Goal: Information Seeking & Learning: Learn about a topic

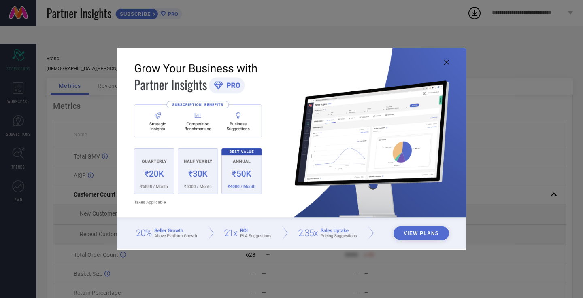
click at [442, 66] on img at bounding box center [292, 148] width 350 height 201
click at [450, 62] on img at bounding box center [292, 148] width 350 height 201
click at [444, 60] on icon at bounding box center [446, 62] width 5 height 5
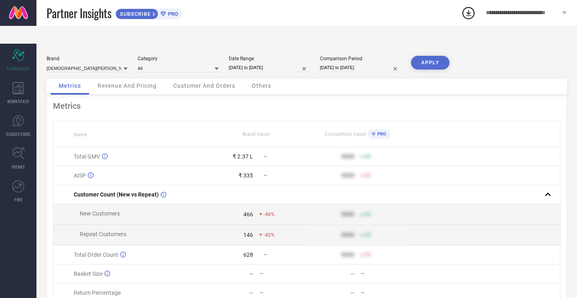
click at [206, 206] on td "466 -46%" at bounding box center [255, 215] width 101 height 21
click at [252, 225] on td "146 -42%" at bounding box center [255, 235] width 101 height 21
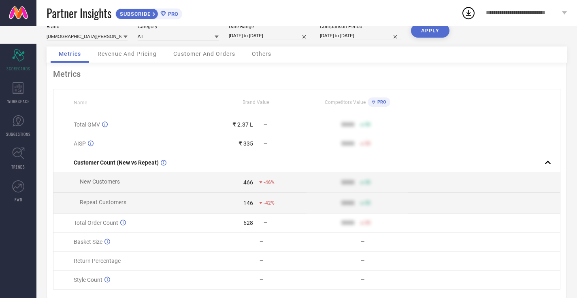
scroll to position [40, 0]
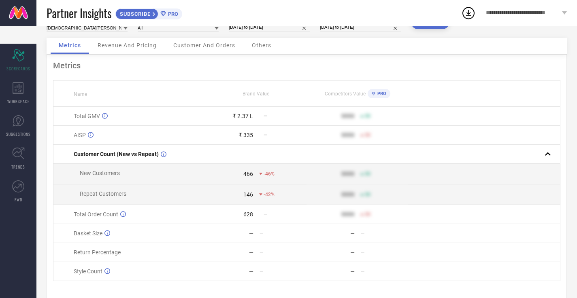
click at [138, 21] on div "Partner Insights SUBSCRIBE PRO" at bounding box center [254, 13] width 415 height 26
click at [135, 42] on span "Revenue And Pricing" at bounding box center [127, 45] width 59 height 6
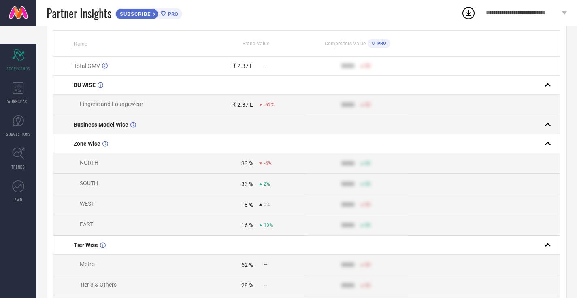
scroll to position [92, 0]
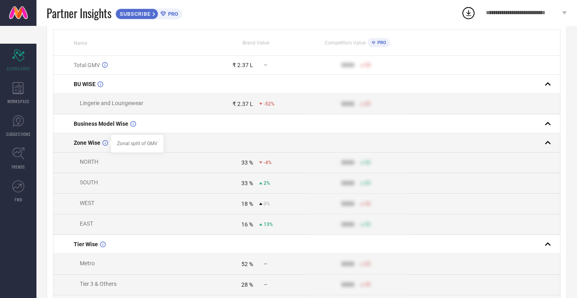
click at [105, 140] on icon at bounding box center [105, 143] width 6 height 6
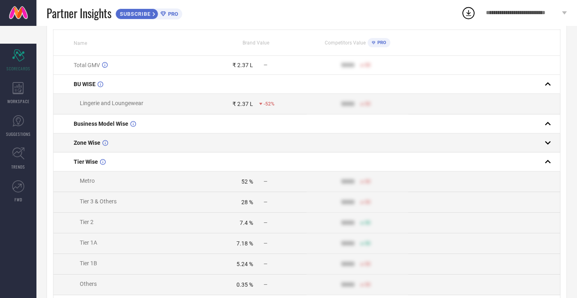
click at [94, 140] on span "Zone Wise" at bounding box center [87, 143] width 27 height 6
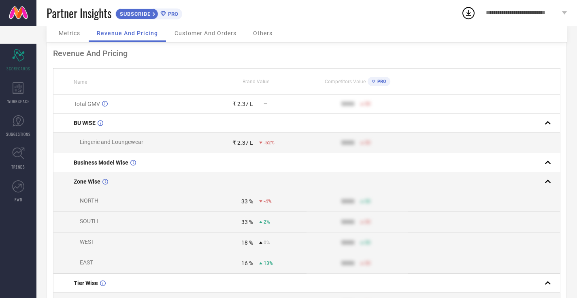
scroll to position [36, 0]
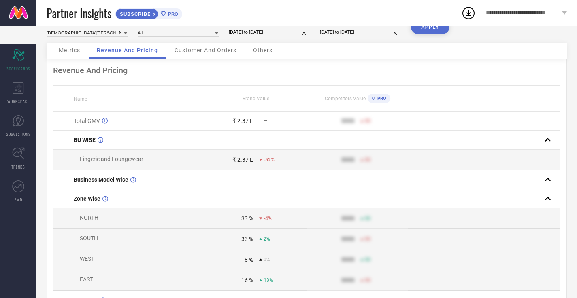
click at [101, 150] on td "Lingerie and Loungewear" at bounding box center [129, 160] width 152 height 21
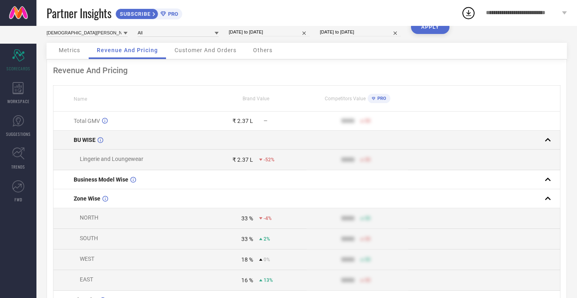
click at [96, 137] on div "BU WISE" at bounding box center [139, 140] width 131 height 6
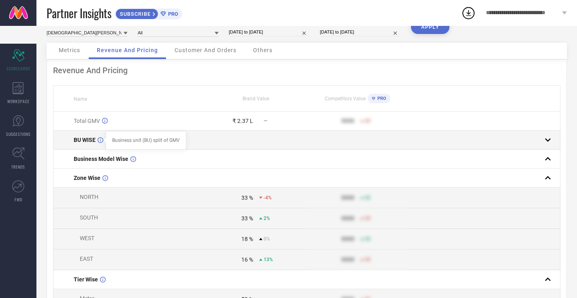
click at [102, 137] on div at bounding box center [105, 140] width 6 height 6
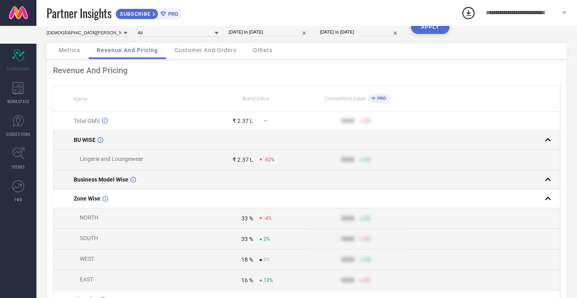
click at [130, 170] on td "Business Model Wise" at bounding box center [129, 179] width 152 height 19
click at [134, 177] on div at bounding box center [137, 180] width 6 height 6
click at [126, 177] on span "Business Model Wise" at bounding box center [101, 180] width 55 height 6
click at [109, 177] on span "Business Model Wise" at bounding box center [101, 180] width 55 height 6
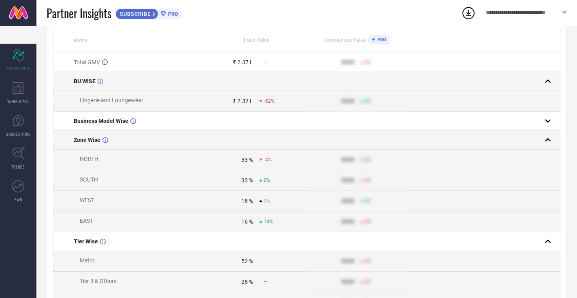
scroll to position [98, 0]
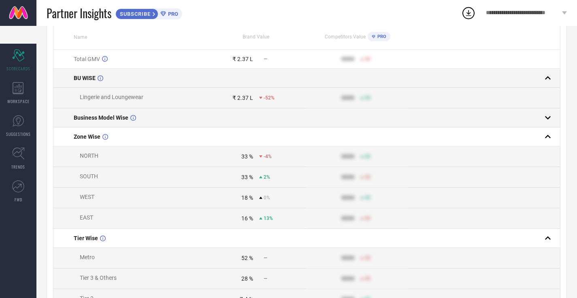
click at [549, 112] on rect at bounding box center [547, 117] width 11 height 11
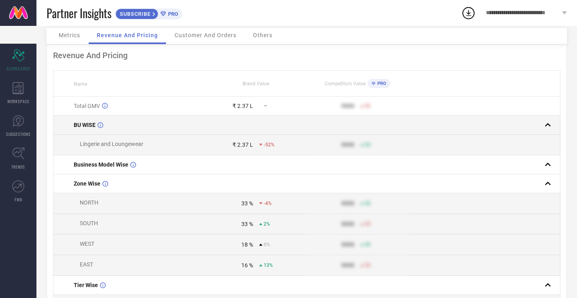
scroll to position [0, 0]
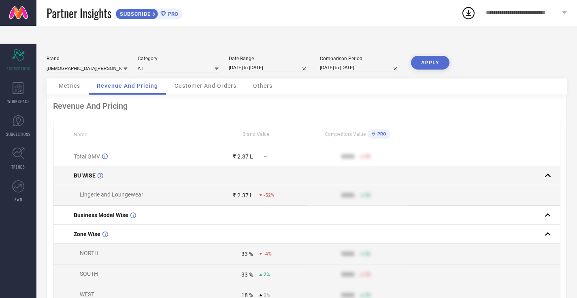
click at [134, 173] on div "BU WISE" at bounding box center [139, 176] width 131 height 6
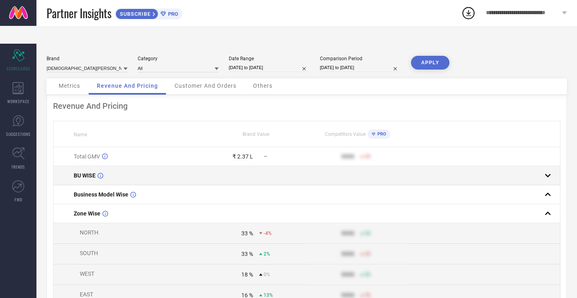
click at [134, 173] on div "BU WISE" at bounding box center [139, 176] width 131 height 6
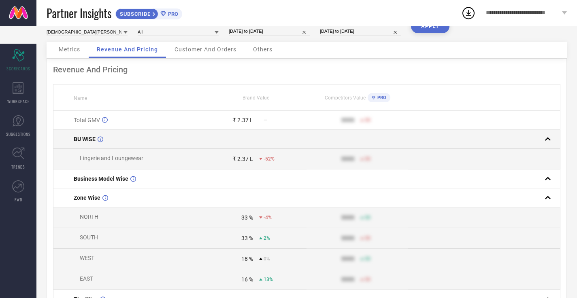
scroll to position [41, 0]
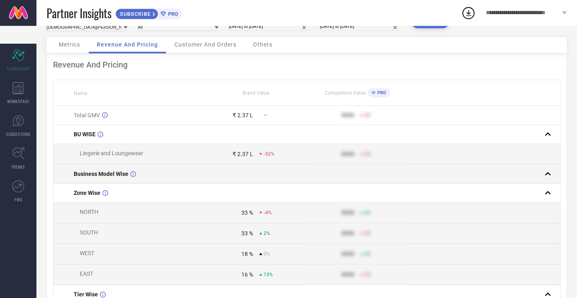
click at [112, 171] on span "Business Model Wise" at bounding box center [101, 174] width 55 height 6
click at [135, 165] on td "Business Model Wise" at bounding box center [129, 174] width 152 height 19
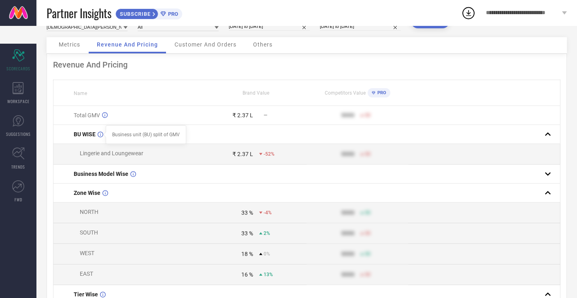
click at [99, 132] on icon at bounding box center [101, 135] width 6 height 6
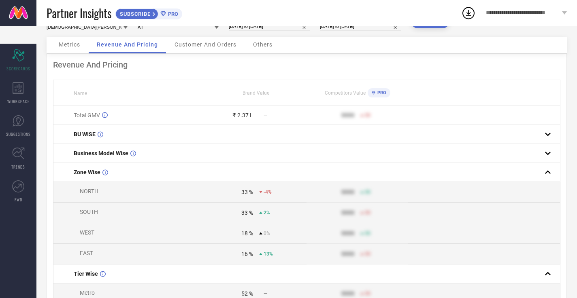
click at [99, 132] on icon at bounding box center [101, 135] width 6 height 6
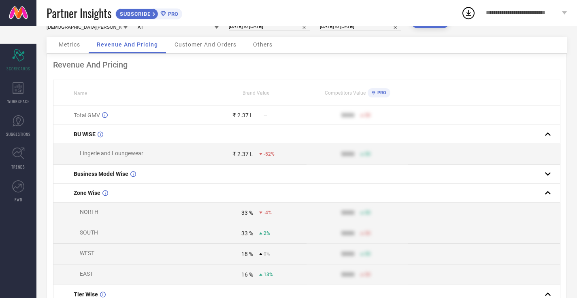
click at [103, 132] on icon at bounding box center [101, 135] width 6 height 6
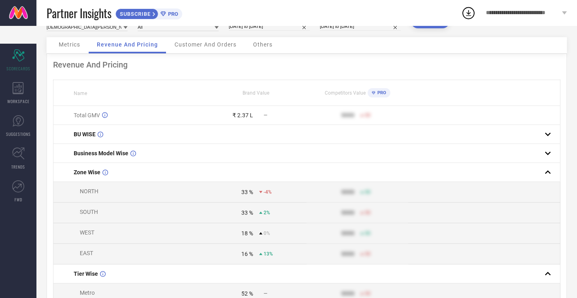
click at [103, 132] on icon at bounding box center [101, 135] width 6 height 6
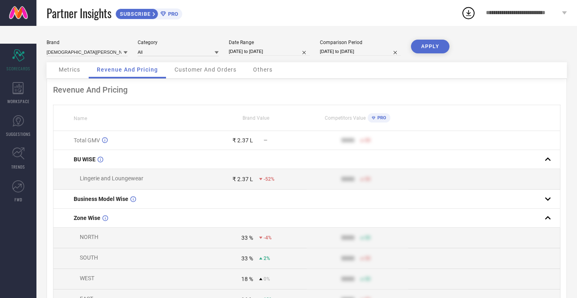
scroll to position [0, 0]
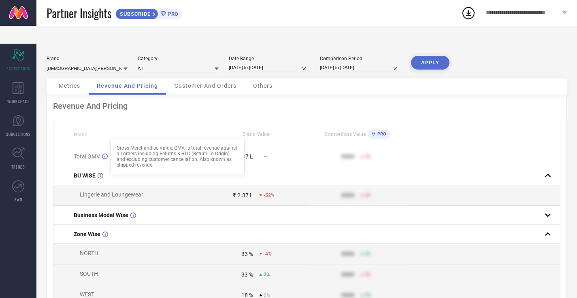
click at [101, 153] on div "Total GMV Gross Merchandise Value, GMV, is total revenue against all orders inc…" at bounding box center [139, 156] width 131 height 6
click at [108, 64] on input at bounding box center [87, 68] width 81 height 9
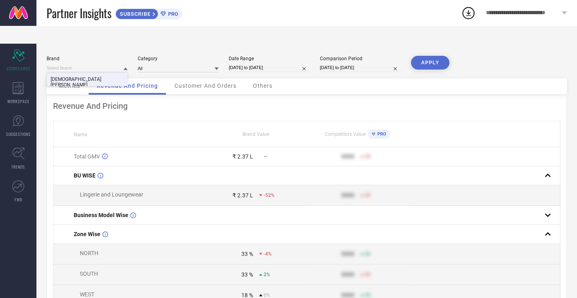
click at [114, 72] on div "[DEMOGRAPHIC_DATA][PERSON_NAME]" at bounding box center [87, 81] width 81 height 19
click at [170, 56] on div "Category" at bounding box center [178, 59] width 81 height 6
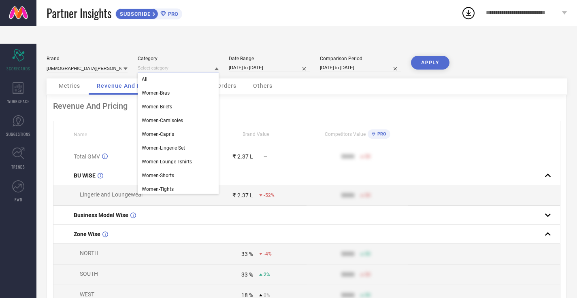
click at [175, 64] on input at bounding box center [178, 68] width 81 height 9
click at [174, 114] on div "Women-Camisoles" at bounding box center [178, 121] width 81 height 14
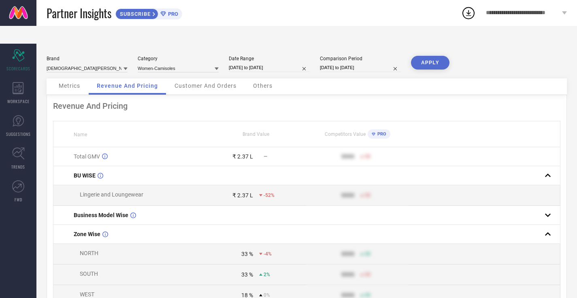
click at [428, 56] on button "APPLY" at bounding box center [430, 63] width 38 height 14
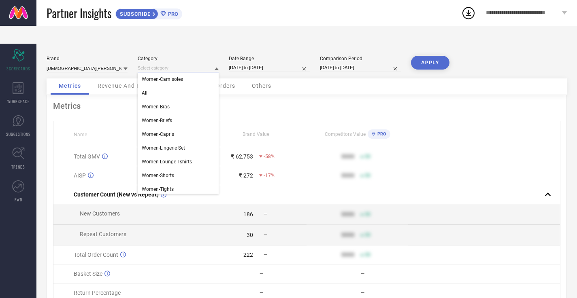
click at [206, 64] on input at bounding box center [178, 68] width 81 height 9
click at [188, 100] on div "Women-Bras" at bounding box center [178, 107] width 81 height 14
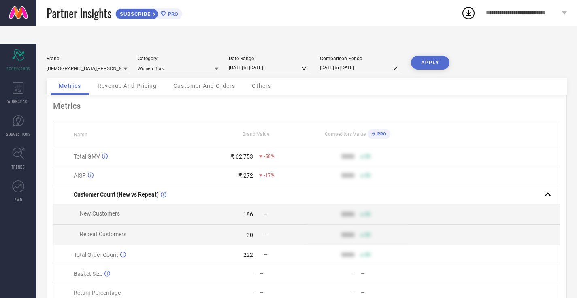
click at [430, 56] on button "APPLY" at bounding box center [430, 63] width 38 height 14
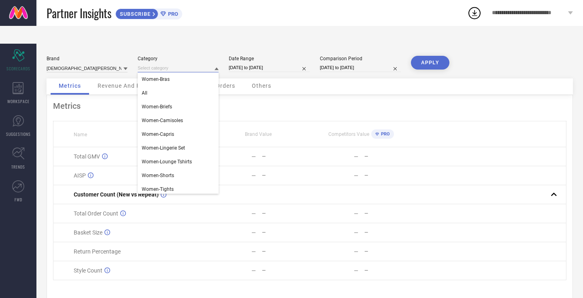
click at [175, 64] on input at bounding box center [178, 68] width 81 height 9
click at [183, 145] on span "Women-Lingerie Set" at bounding box center [163, 148] width 43 height 6
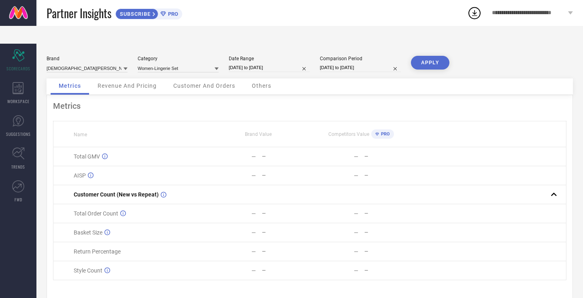
click at [421, 56] on button "APPLY" at bounding box center [430, 63] width 38 height 14
click at [166, 59] on div "Brand [DEMOGRAPHIC_DATA] LYKA Category Women-Lingerie Set Date Range [DATE] to …" at bounding box center [310, 67] width 526 height 23
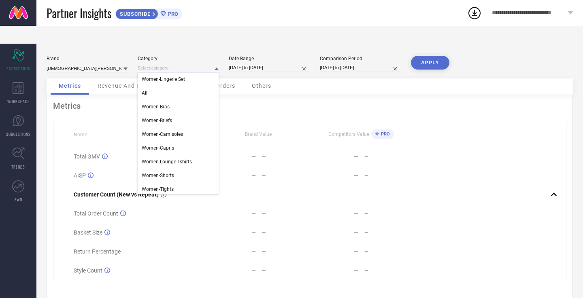
click at [175, 64] on input at bounding box center [178, 68] width 81 height 9
click at [164, 86] on div "All" at bounding box center [178, 93] width 81 height 14
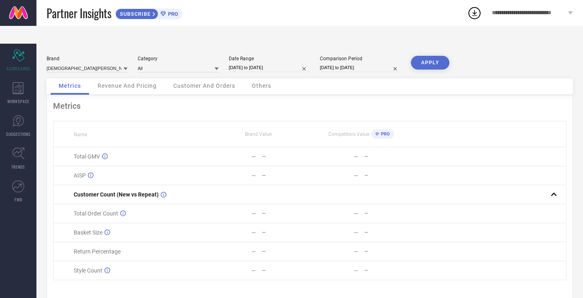
click at [432, 56] on button "APPLY" at bounding box center [430, 63] width 38 height 14
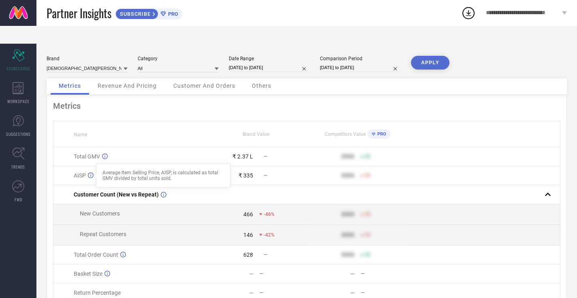
click at [89, 173] on icon at bounding box center [91, 176] width 6 height 6
click at [91, 173] on icon at bounding box center [91, 176] width 6 height 6
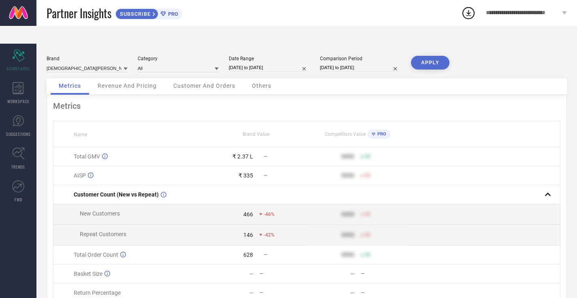
click at [81, 173] on span "AISP" at bounding box center [80, 176] width 12 height 6
click at [76, 173] on span "AISP" at bounding box center [80, 176] width 12 height 6
click at [90, 173] on icon at bounding box center [91, 176] width 6 height 6
click at [188, 147] on td "Total GMV" at bounding box center [129, 156] width 152 height 19
click at [139, 83] on span "Revenue And Pricing" at bounding box center [127, 86] width 59 height 6
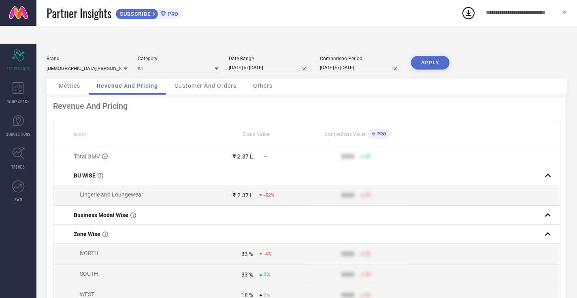
click at [192, 83] on span "Customer And Orders" at bounding box center [206, 86] width 62 height 6
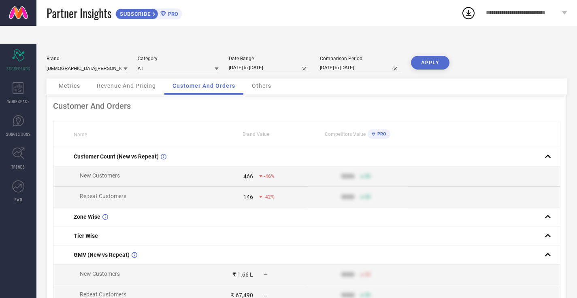
click at [266, 83] on span "Others" at bounding box center [261, 86] width 19 height 6
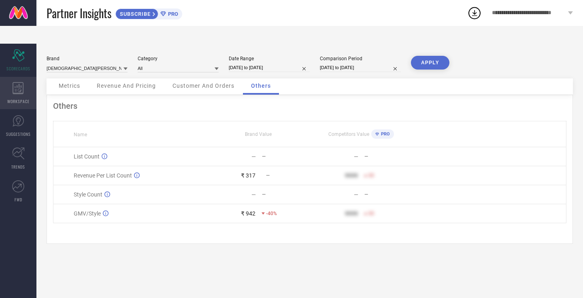
click at [19, 82] on icon at bounding box center [18, 88] width 11 height 12
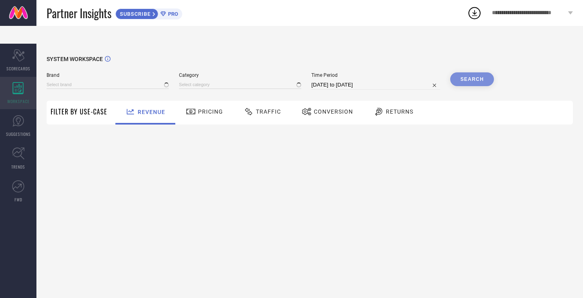
type input "[DEMOGRAPHIC_DATA][PERSON_NAME]"
type input "All"
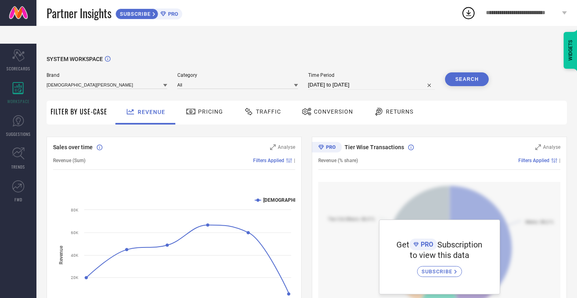
click at [196, 102] on div "Pricing" at bounding box center [205, 113] width 58 height 24
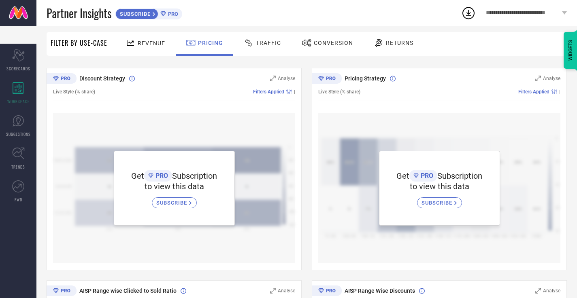
scroll to position [70, 0]
click at [271, 67] on div "Discount Strategy Analyse Live Style (% share) Filters Applied | Get PRO Subscr…" at bounding box center [174, 168] width 255 height 202
click at [270, 45] on div "Traffic" at bounding box center [263, 43] width 58 height 24
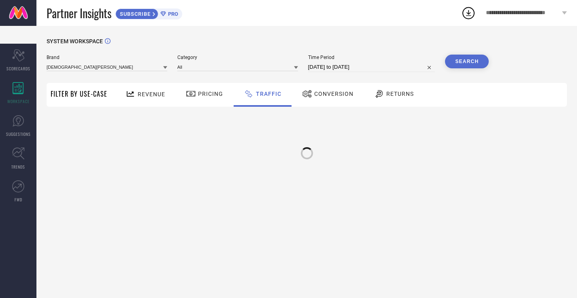
scroll to position [0, 0]
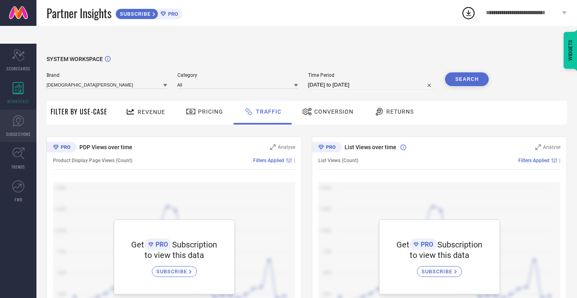
click at [24, 110] on link "SUGGESTIONS" at bounding box center [18, 126] width 36 height 32
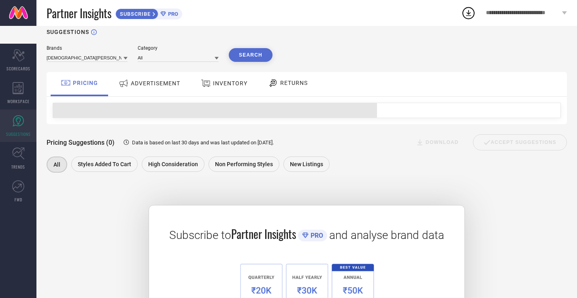
scroll to position [6, 0]
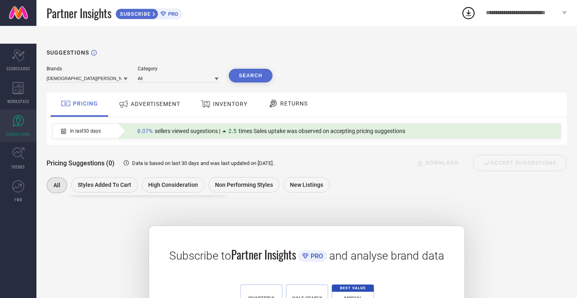
click at [101, 177] on div "Styles Added To Cart" at bounding box center [104, 184] width 66 height 15
click at [21, 148] on icon at bounding box center [18, 154] width 12 height 12
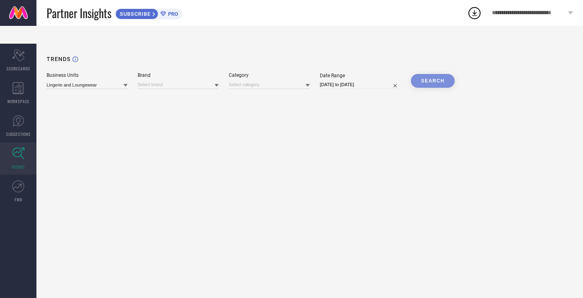
click at [429, 74] on div "SEARCH" at bounding box center [433, 81] width 44 height 14
click at [180, 81] on input at bounding box center [178, 85] width 81 height 9
click at [170, 81] on input at bounding box center [178, 85] width 81 height 9
type input "[DEMOGRAPHIC_DATA] [PERSON_NAME]"
click at [250, 81] on input at bounding box center [269, 85] width 81 height 9
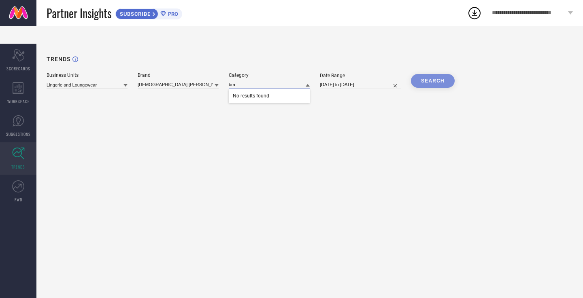
type input "bra"
click at [428, 74] on div "SEARCH" at bounding box center [433, 81] width 44 height 14
click at [113, 81] on input at bounding box center [87, 85] width 81 height 9
click at [110, 89] on div "Lingerie and Loungewear" at bounding box center [87, 96] width 81 height 14
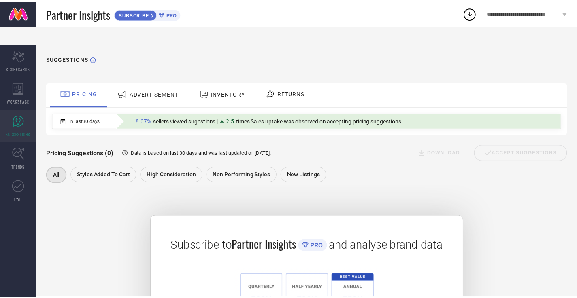
scroll to position [6, 0]
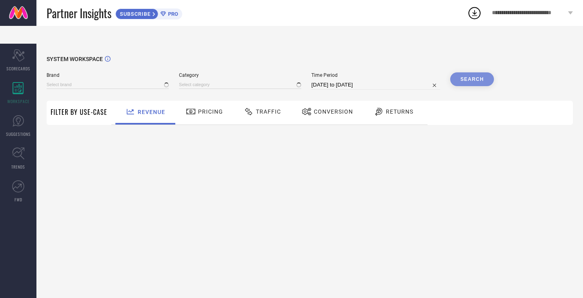
type input "[DEMOGRAPHIC_DATA][PERSON_NAME]"
type input "All"
